Goal: Navigation & Orientation: Find specific page/section

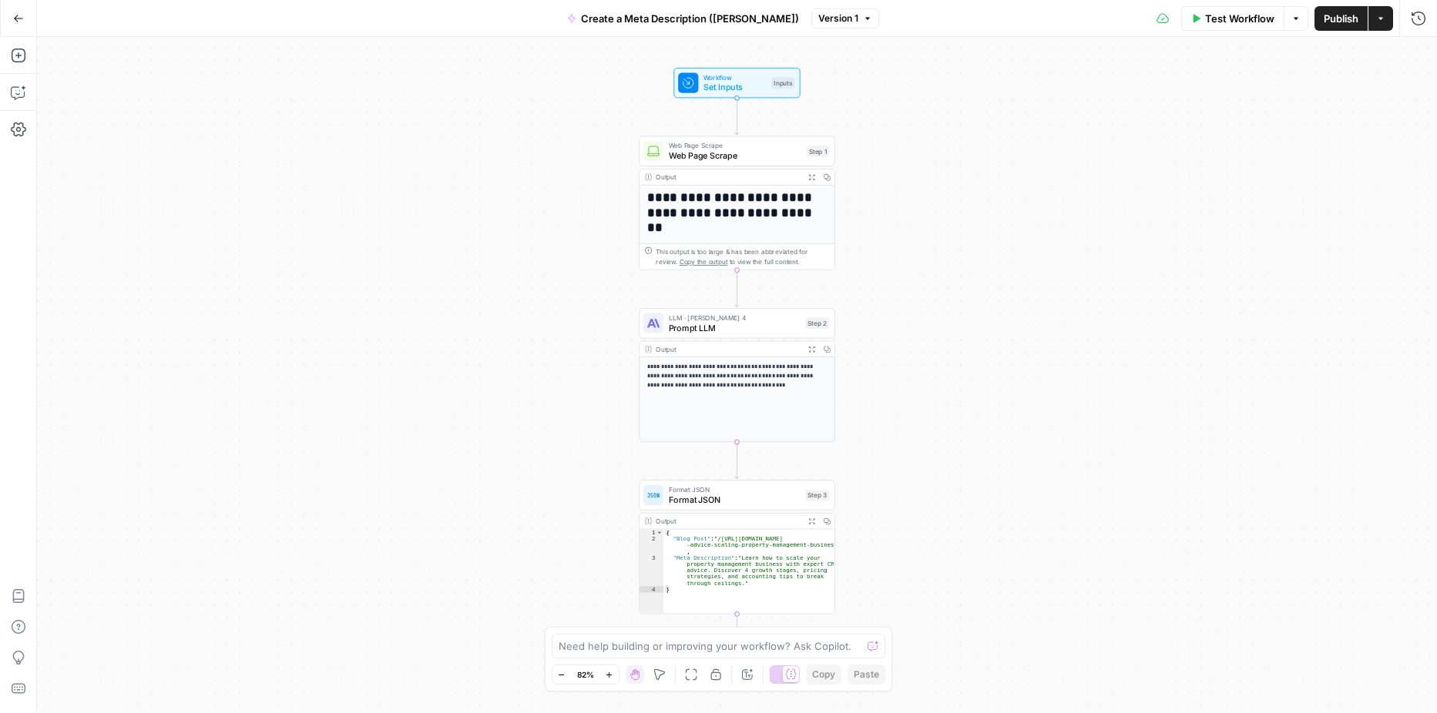
click at [18, 20] on icon "button" at bounding box center [18, 18] width 11 height 11
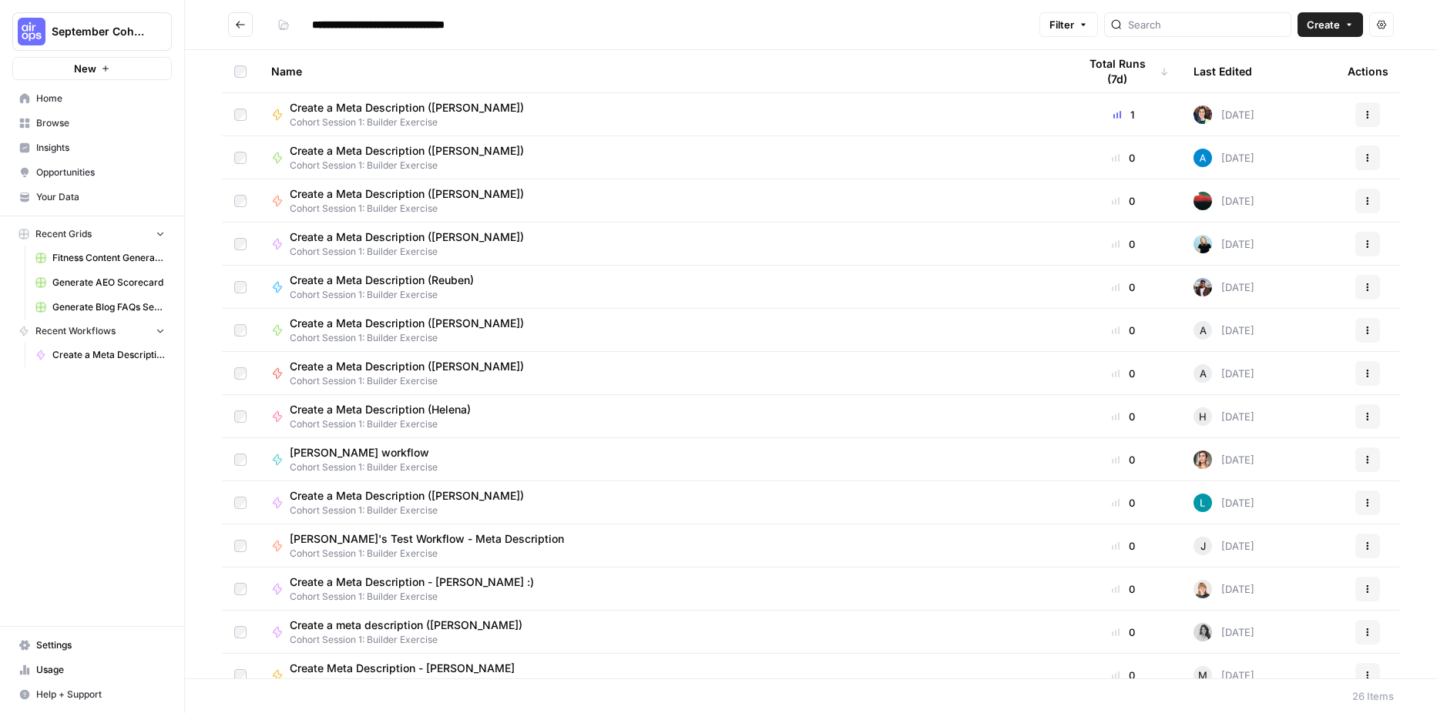
click at [239, 23] on icon "Go back" at bounding box center [240, 24] width 11 height 11
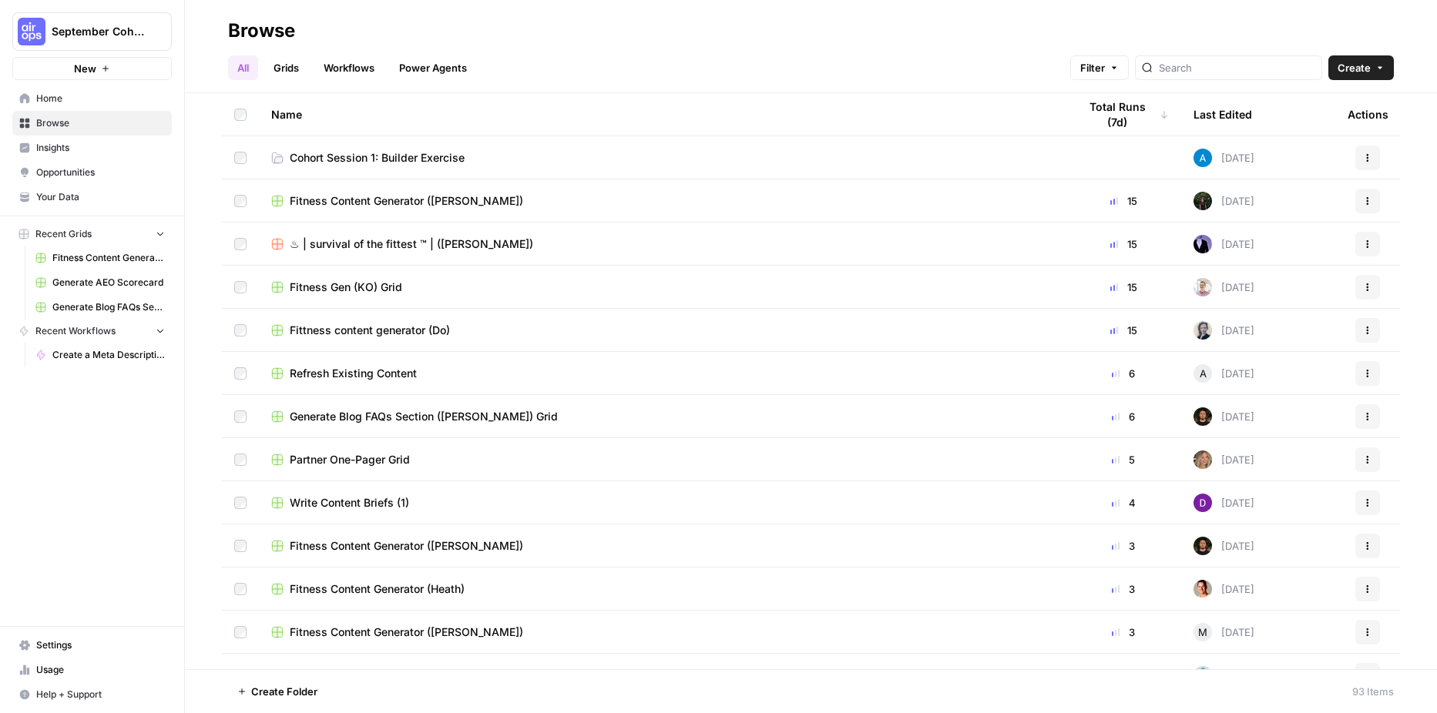
click at [320, 153] on span "Cohort Session 1: Builder Exercise" at bounding box center [377, 157] width 175 height 15
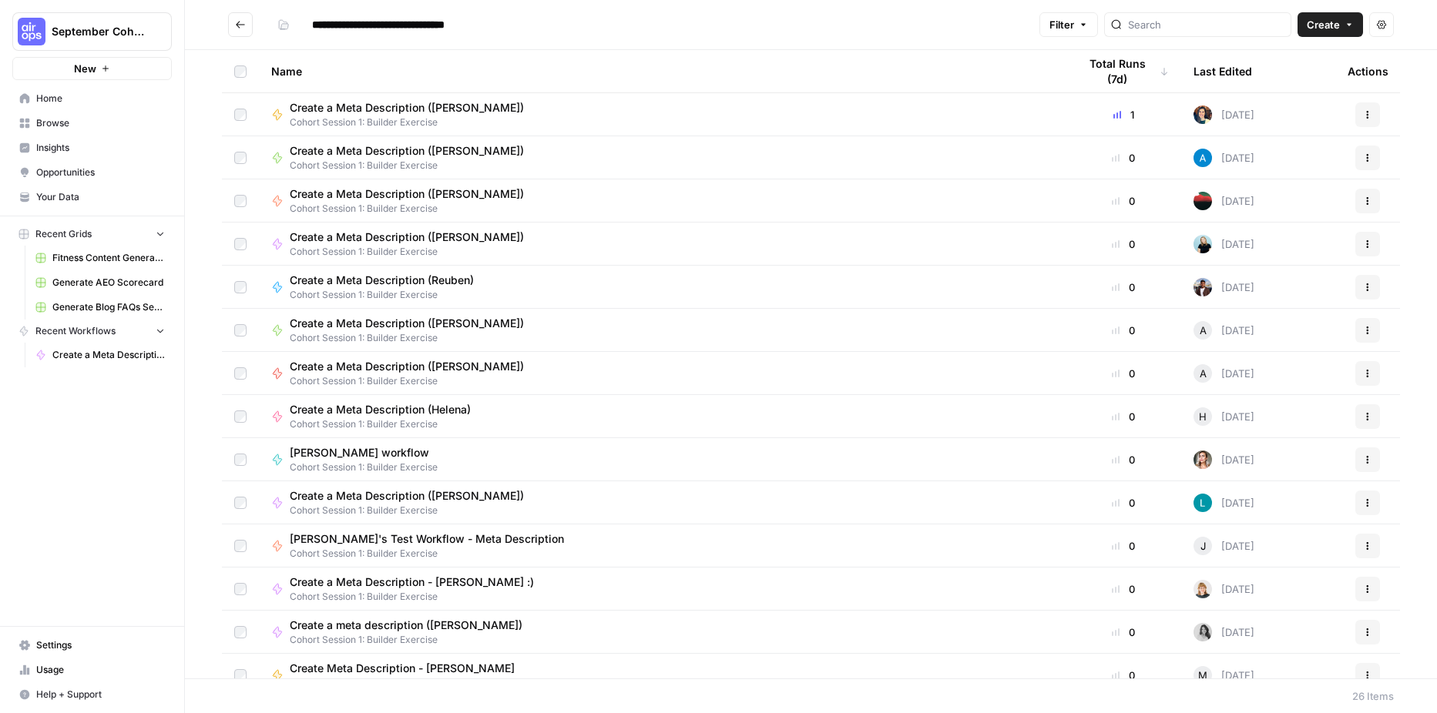
click at [237, 26] on icon "Go back" at bounding box center [240, 24] width 11 height 11
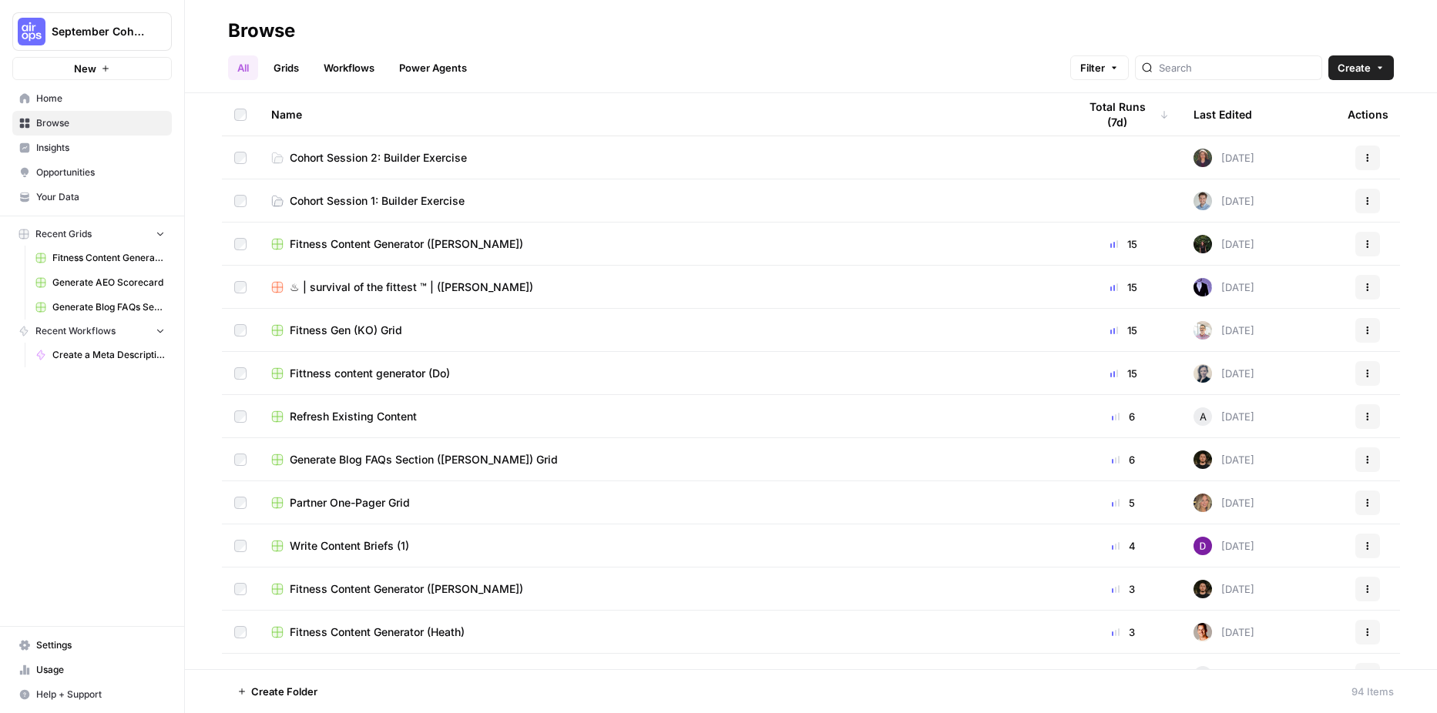
click at [327, 163] on span "Cohort Session 2: Builder Exercise" at bounding box center [378, 157] width 177 height 15
